Goal: Transaction & Acquisition: Purchase product/service

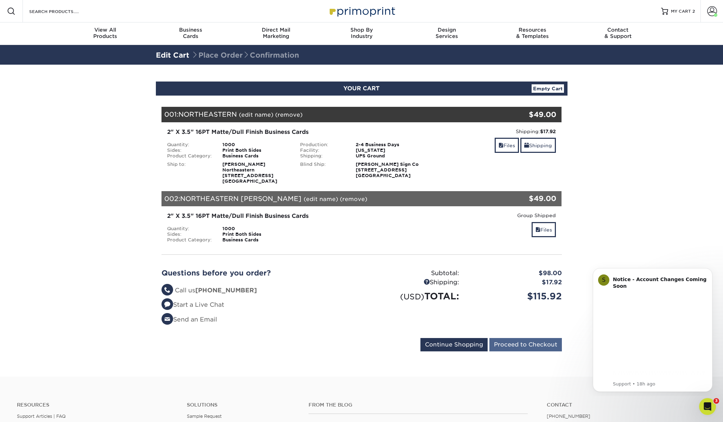
click at [517, 346] on input "Proceed to Checkout" at bounding box center [525, 344] width 72 height 13
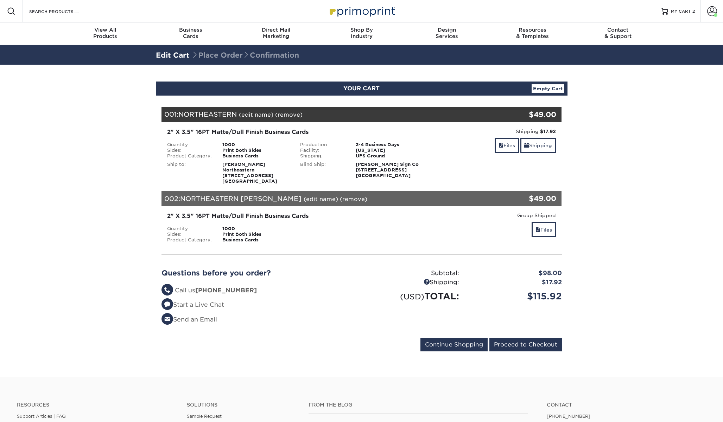
click at [229, 166] on strong "Ed Lindsey Northeastern 220 Hillside Rd Linden, NJ 07036" at bounding box center [249, 173] width 55 height 22
click at [178, 55] on link "Edit Cart" at bounding box center [172, 55] width 33 height 8
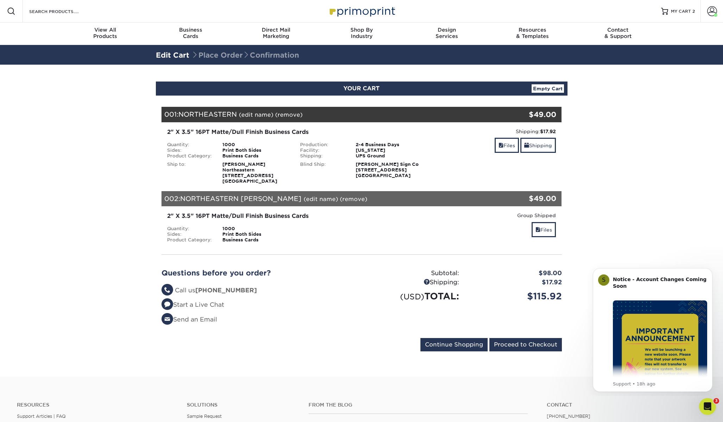
click at [202, 131] on div "2" X 3.5" 16PT Matte/Dull Finish Business Cards" at bounding box center [295, 132] width 256 height 8
click at [290, 140] on div "2" X 3.5" 16PT Matte/Dull Finish Business Cards Quantity: 1000 Sides: Print Bot…" at bounding box center [295, 156] width 266 height 56
click at [318, 156] on div "Shipping:" at bounding box center [323, 156] width 56 height 6
click at [381, 166] on strong "Rosko Sign Co 214 Seymour Ave Point Pleasant Beach, NJ 08742" at bounding box center [387, 170] width 63 height 17
click at [358, 178] on strong "Rosko Sign Co 214 Seymour Ave Point Pleasant Beach, NJ 08742" at bounding box center [387, 170] width 63 height 17
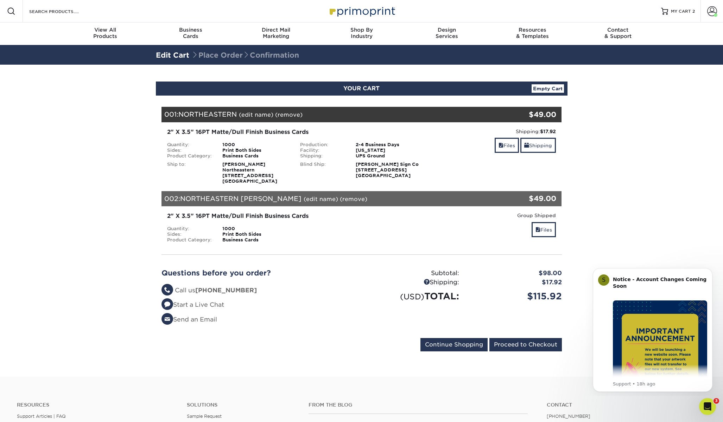
click at [365, 139] on div "2" X 3.5" 16PT Matte/Dull Finish Business Cards Quantity: 1000 Sides: Print Bot…" at bounding box center [295, 156] width 266 height 56
click at [231, 159] on div "Ship to: Ed Lindsey Northeastern 220 Hillside Rd Linden, NJ 07036" at bounding box center [228, 171] width 133 height 25
click at [505, 147] on link "Files" at bounding box center [507, 145] width 24 height 15
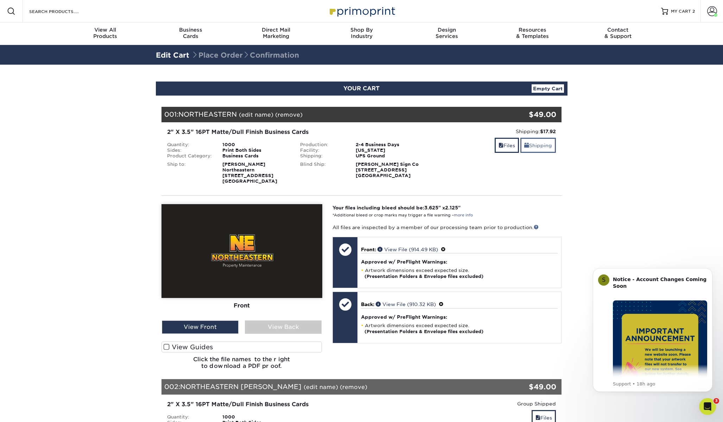
click at [542, 146] on link "Shipping" at bounding box center [538, 145] width 36 height 15
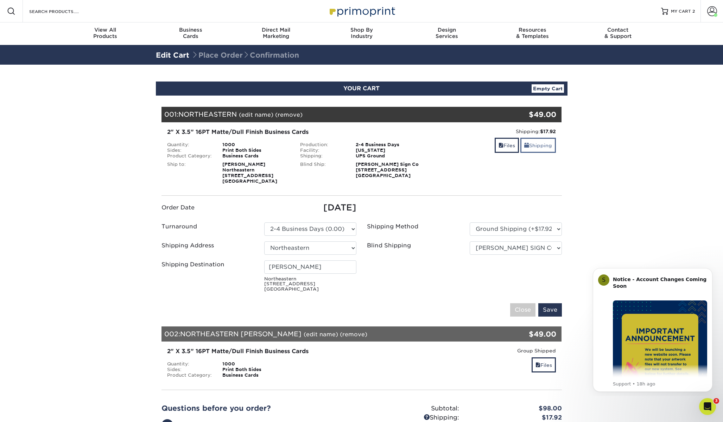
click at [538, 149] on link "Shipping" at bounding box center [538, 145] width 36 height 15
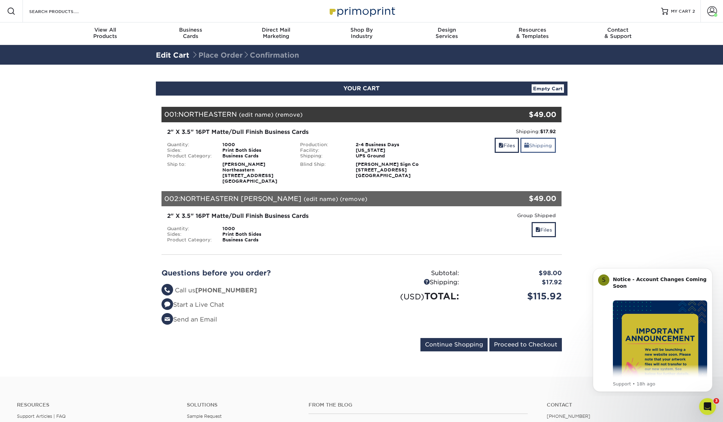
click at [540, 148] on link "Shipping" at bounding box center [538, 145] width 36 height 15
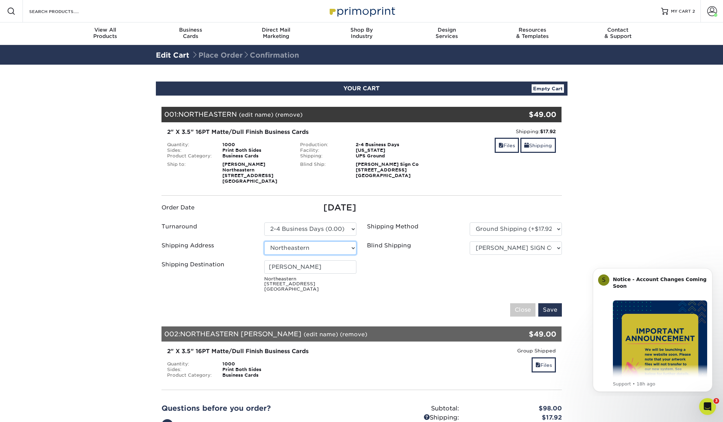
select select "newaddress"
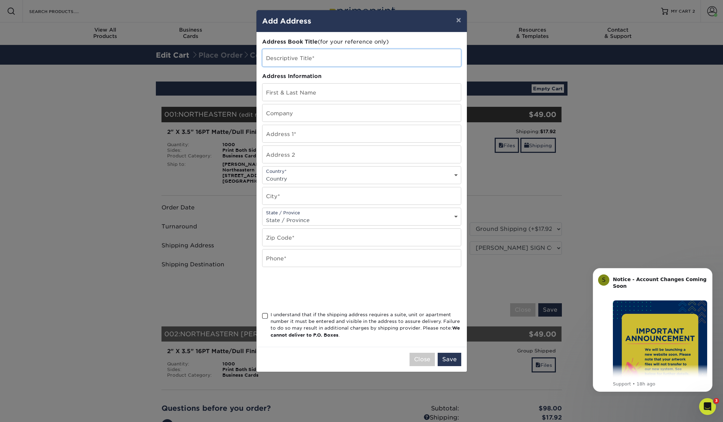
click at [322, 58] on input "text" at bounding box center [361, 57] width 198 height 17
type input "NORTHEASTERN NEW"
type input "[PERSON_NAME]"
type input "Northeastern"
paste input "33 Albemarle Rd Colonia nj 07067"
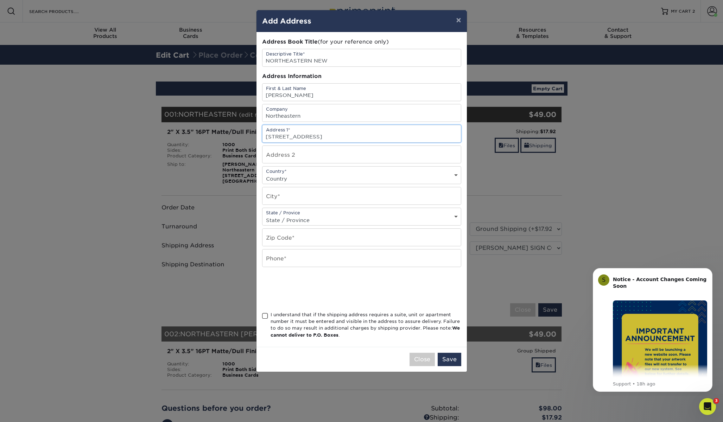
drag, startPoint x: 336, startPoint y: 136, endPoint x: 374, endPoint y: 144, distance: 38.8
click at [370, 135] on input "33 Albemarle Rd Colonia nj 07067" at bounding box center [361, 133] width 198 height 17
type input "33 Albemarle Rd Colonia nj 07067"
paste input "07067"
click at [269, 237] on input "07067" at bounding box center [361, 237] width 198 height 17
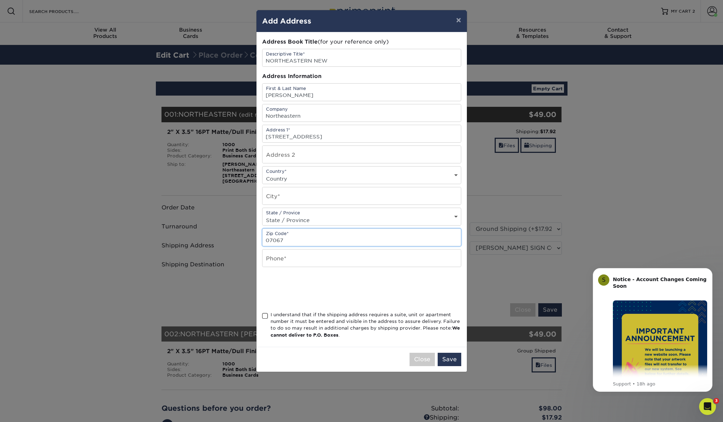
click at [267, 239] on input "07067" at bounding box center [361, 237] width 198 height 17
type input "07067"
type input "2012805177"
type input "Colonia"
drag, startPoint x: 310, startPoint y: 136, endPoint x: 374, endPoint y: 139, distance: 64.1
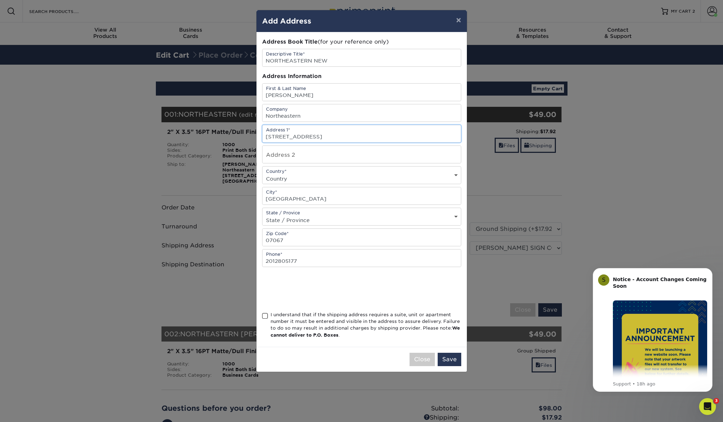
click at [374, 140] on input "33 Albemarle Rd Colonia nj 07067" at bounding box center [361, 133] width 198 height 17
type input "[STREET_ADDRESS]"
select select "NJ"
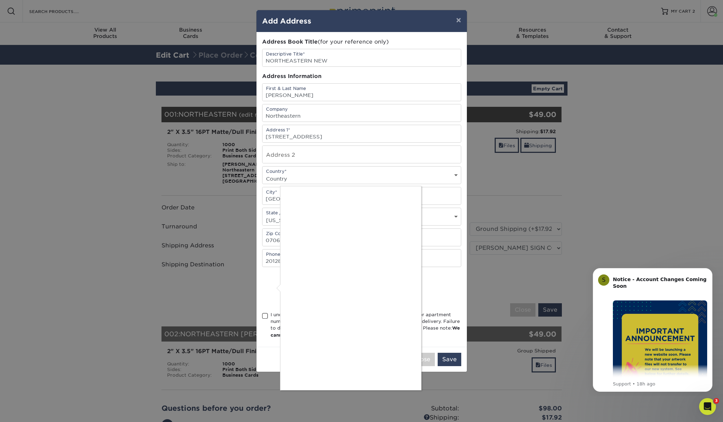
click at [266, 314] on div at bounding box center [361, 211] width 723 height 422
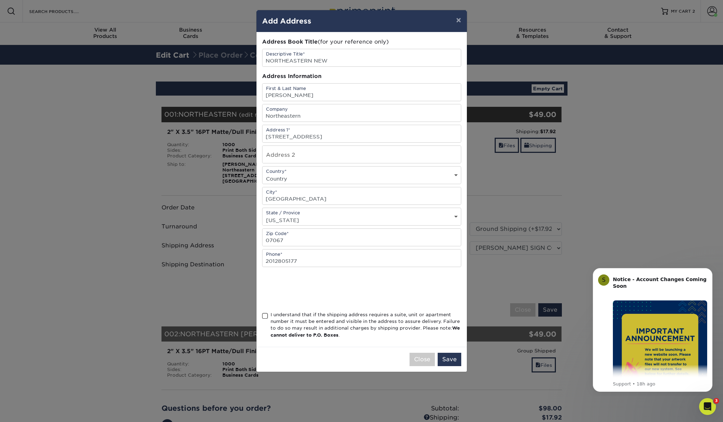
click at [266, 318] on span at bounding box center [265, 316] width 6 height 7
click at [0, 0] on input "I understand that if the shipping address requires a suite, unit or apartment n…" at bounding box center [0, 0] width 0 height 0
click at [448, 357] on button "Save" at bounding box center [450, 359] width 24 height 13
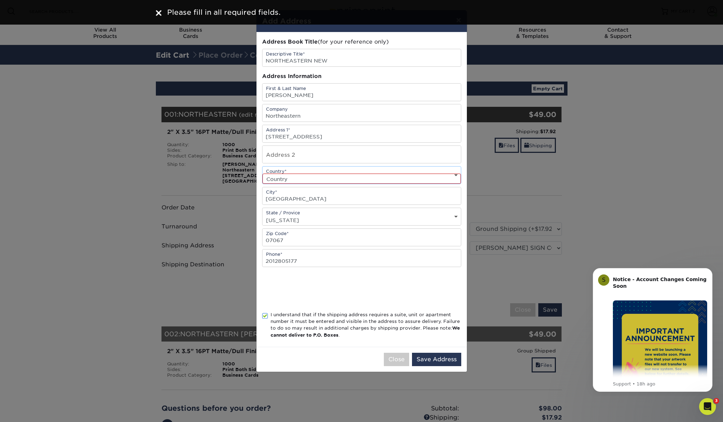
select select "US"
click at [449, 357] on button "Save Address" at bounding box center [436, 359] width 49 height 13
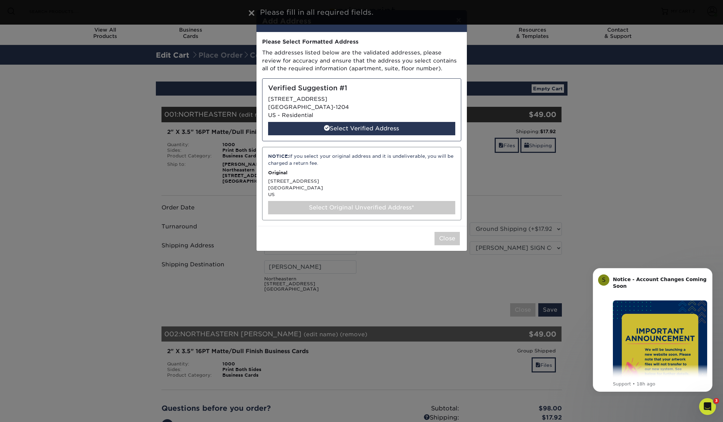
drag, startPoint x: 365, startPoint y: 127, endPoint x: 370, endPoint y: 126, distance: 5.0
click at [364, 127] on div "Select Verified Address" at bounding box center [361, 128] width 187 height 13
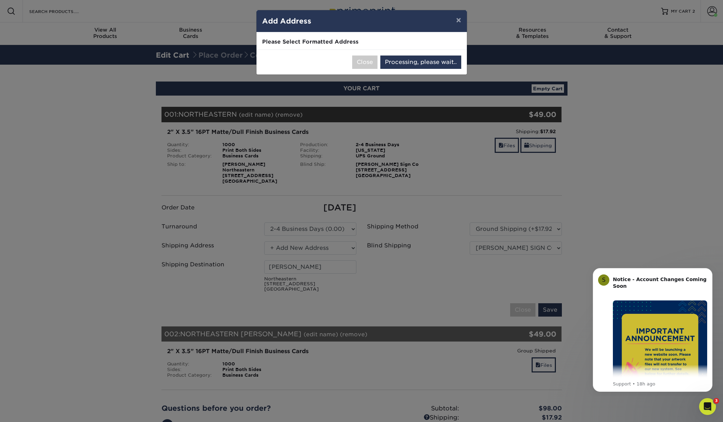
select select "285809"
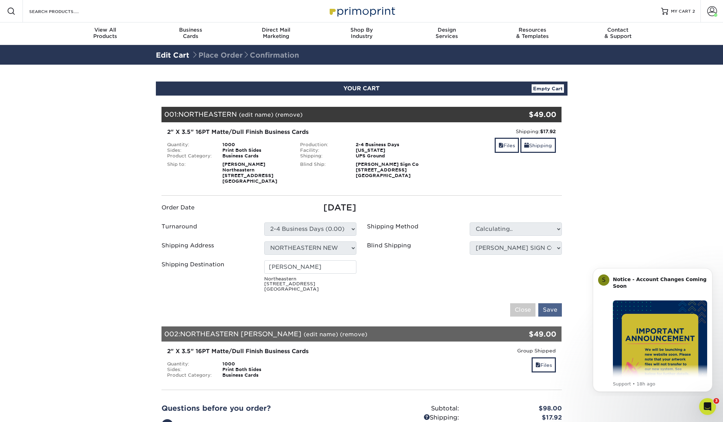
click at [549, 311] on input "Save" at bounding box center [550, 310] width 24 height 13
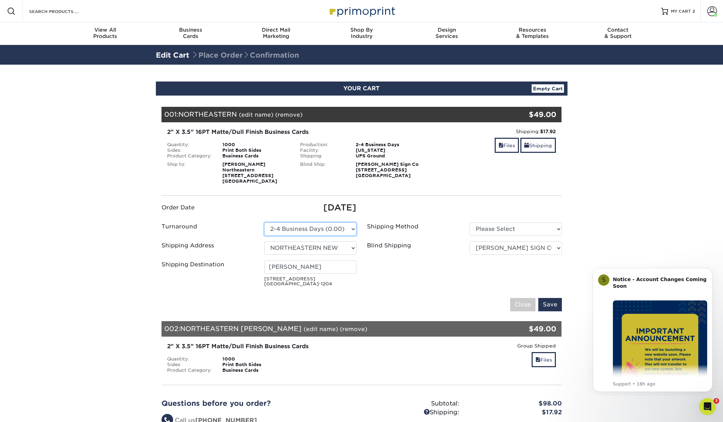
select select "26666992-d07e-46af-9cd0-2911d7d52265"
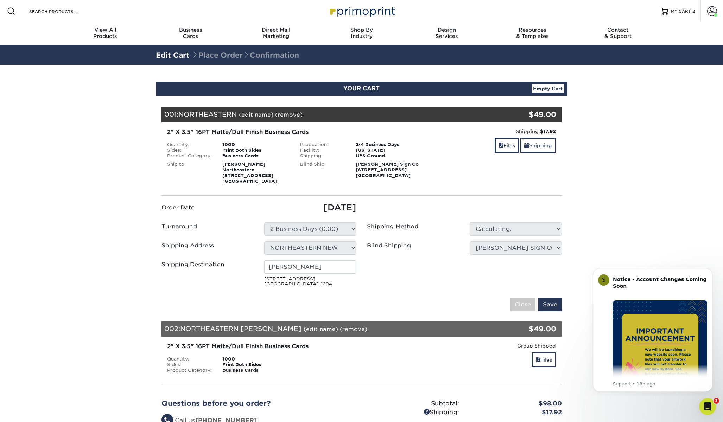
click at [483, 206] on ul "Order Date 09/09/2025 Turnaround Please Select Select One" at bounding box center [361, 246] width 411 height 88
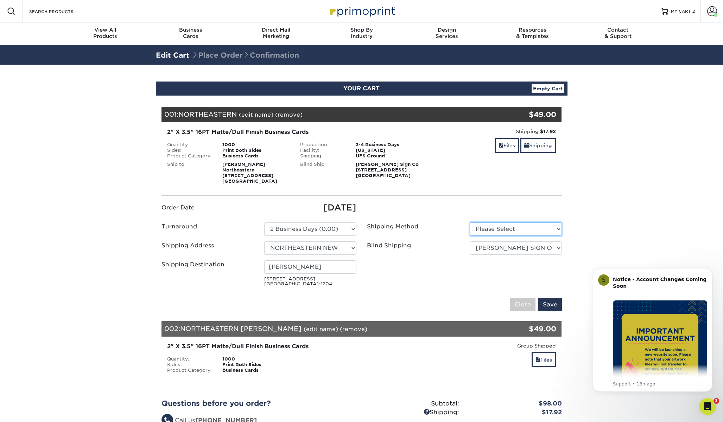
select select "03"
click at [542, 203] on ul "Order Date 09/09/2025 Turnaround Please Select Select One" at bounding box center [361, 246] width 411 height 88
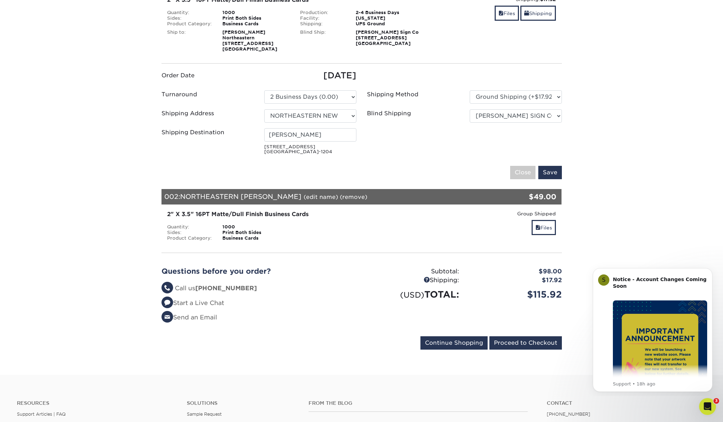
scroll to position [136, 0]
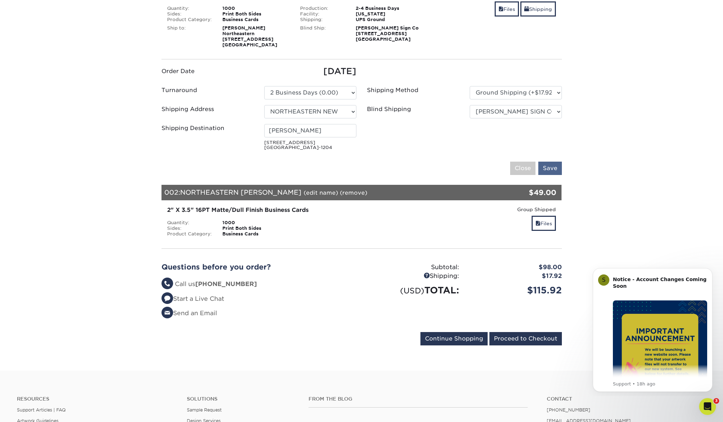
click at [551, 171] on input "Save" at bounding box center [550, 168] width 24 height 13
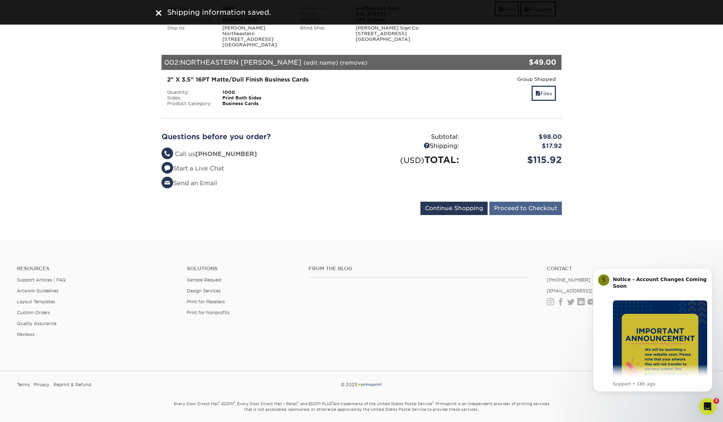
click at [521, 210] on input "Proceed to Checkout" at bounding box center [525, 208] width 72 height 13
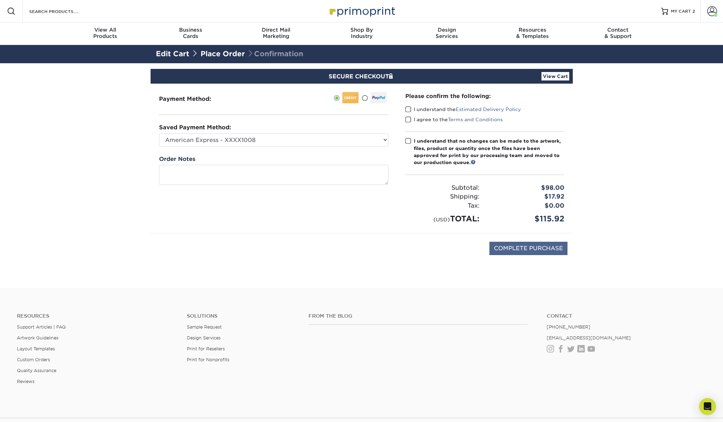
click at [528, 253] on input "COMPLETE PURCHASE" at bounding box center [528, 248] width 78 height 13
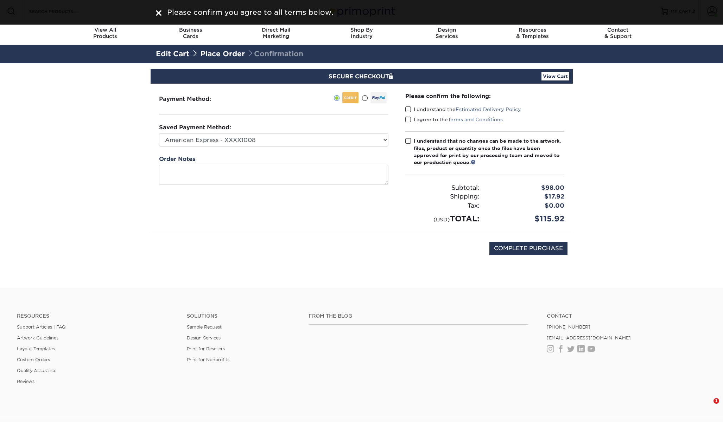
click at [410, 110] on span at bounding box center [408, 109] width 6 height 7
click at [0, 0] on input "I understand the Estimated Delivery Policy" at bounding box center [0, 0] width 0 height 0
click at [409, 111] on span at bounding box center [408, 109] width 6 height 7
click at [0, 0] on input "I understand the Estimated Delivery Policy" at bounding box center [0, 0] width 0 height 0
click at [409, 109] on span at bounding box center [408, 109] width 6 height 7
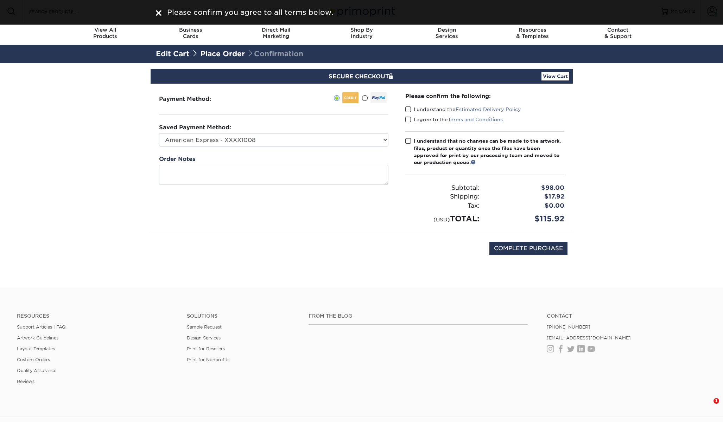
click at [0, 0] on input "I understand the Estimated Delivery Policy" at bounding box center [0, 0] width 0 height 0
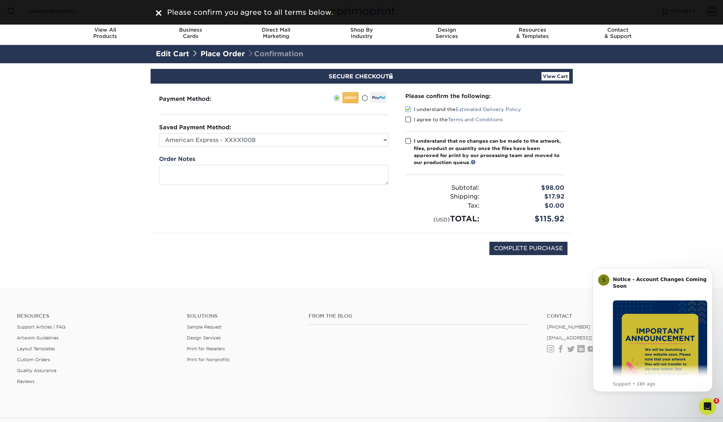
drag, startPoint x: 410, startPoint y: 118, endPoint x: 411, endPoint y: 123, distance: 5.4
click at [410, 118] on span at bounding box center [408, 119] width 6 height 7
click at [0, 0] on input "I agree to the Terms and Conditions" at bounding box center [0, 0] width 0 height 0
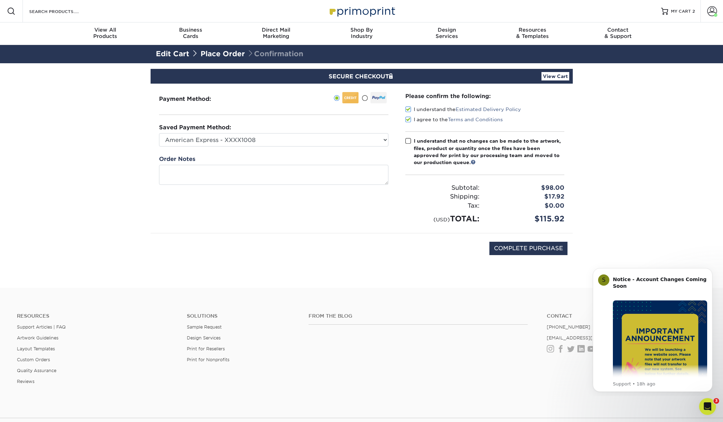
click at [407, 139] on span at bounding box center [408, 141] width 6 height 7
click at [0, 0] on input "I understand that no changes can be made to the artwork, files, product or quan…" at bounding box center [0, 0] width 0 height 0
click at [516, 250] on input "COMPLETE PURCHASE" at bounding box center [528, 248] width 78 height 13
type input "PROCESSING, PLEASE WAIT..."
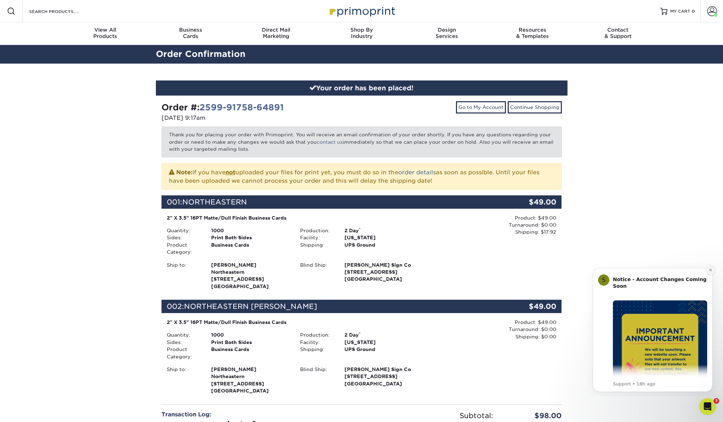
click at [708, 270] on icon "Dismiss notification" at bounding box center [710, 270] width 4 height 4
